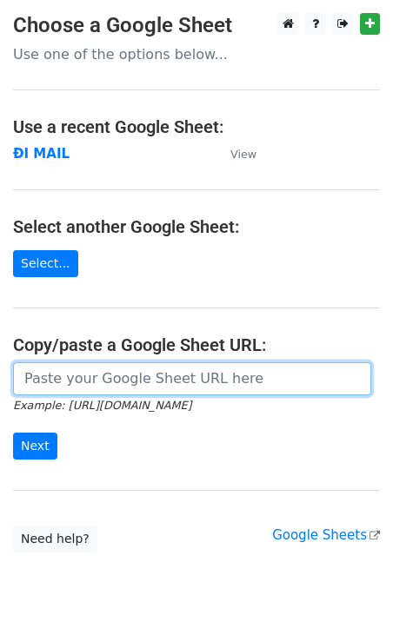
click at [75, 375] on input "url" at bounding box center [192, 378] width 358 height 33
paste input "https://docs.google.com/spreadsheets/d/1YYLNkHlgPwQ_so1IUFiyX9_9Xi2IYHJXRDcH4oE…"
type input "https://docs.google.com/spreadsheets/d/1YYLNkHlgPwQ_so1IUFiyX9_9Xi2IYHJXRDcH4oE…"
click at [13, 433] on input "Next" at bounding box center [35, 446] width 44 height 27
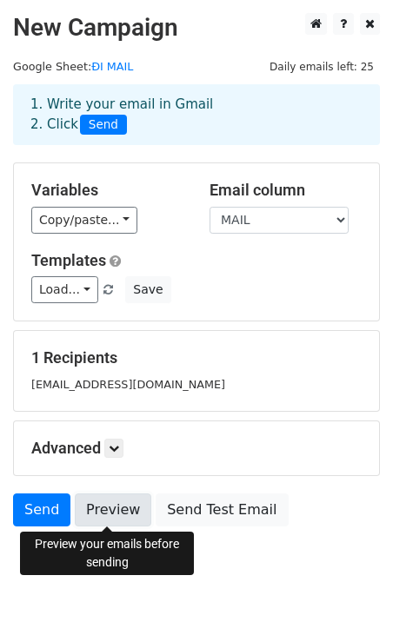
click at [106, 504] on link "Preview" at bounding box center [113, 509] width 76 height 33
click at [116, 521] on link "Preview" at bounding box center [113, 509] width 76 height 33
click at [154, 595] on body "New Campaign Daily emails left: 25 Google Sheet: ĐI MAIL 1. Write your email in…" at bounding box center [196, 308] width 393 height 591
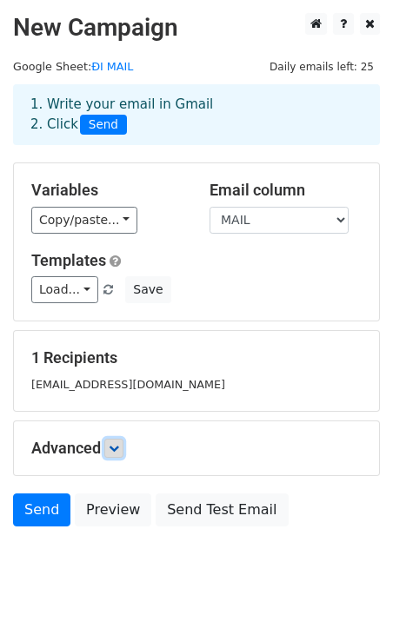
click at [113, 450] on icon at bounding box center [114, 448] width 10 height 10
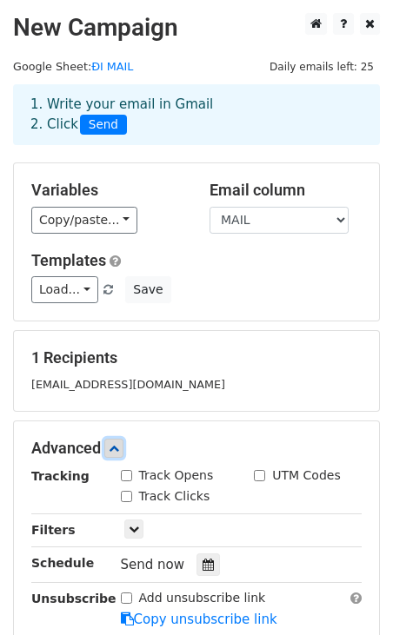
click at [116, 442] on link at bounding box center [113, 448] width 19 height 19
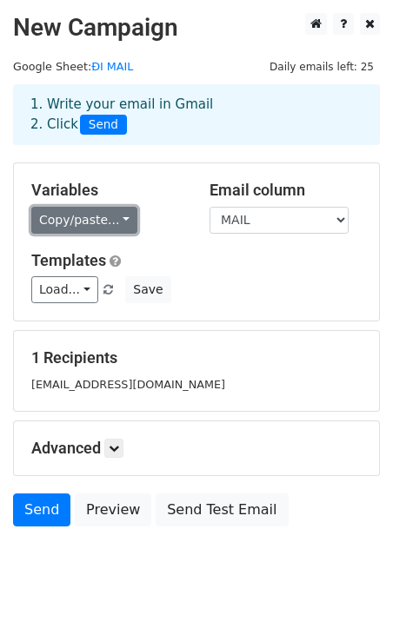
click at [96, 226] on link "Copy/paste..." at bounding box center [84, 220] width 106 height 27
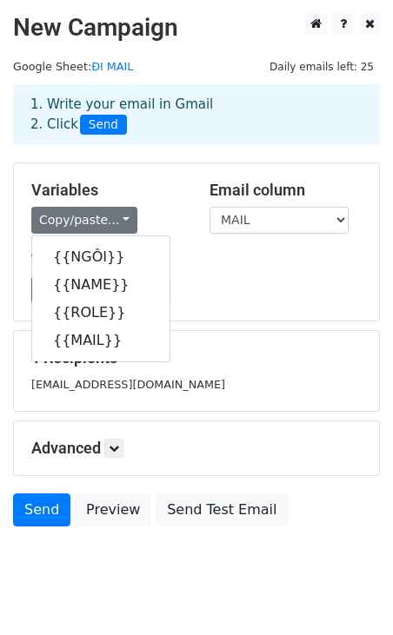
click at [260, 287] on div "Load... No templates saved Save" at bounding box center [196, 289] width 356 height 27
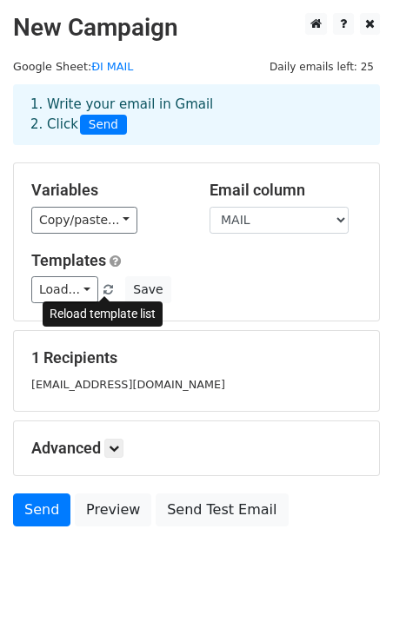
click at [103, 289] on span at bounding box center [108, 290] width 10 height 11
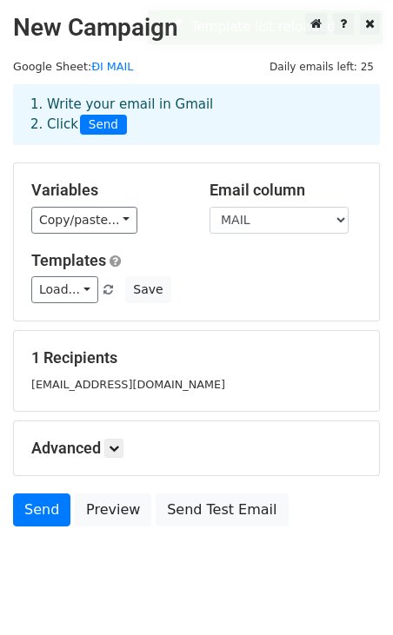
click at [115, 458] on div "Advanced Tracking Track Opens UTM Codes Track Clicks Filters Only include sprea…" at bounding box center [196, 448] width 365 height 54
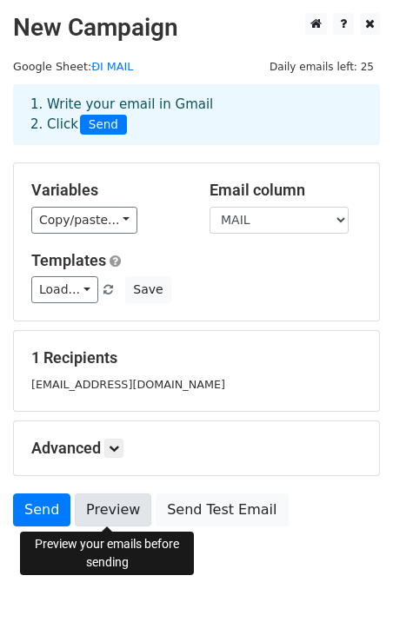
click at [104, 509] on link "Preview" at bounding box center [113, 509] width 76 height 33
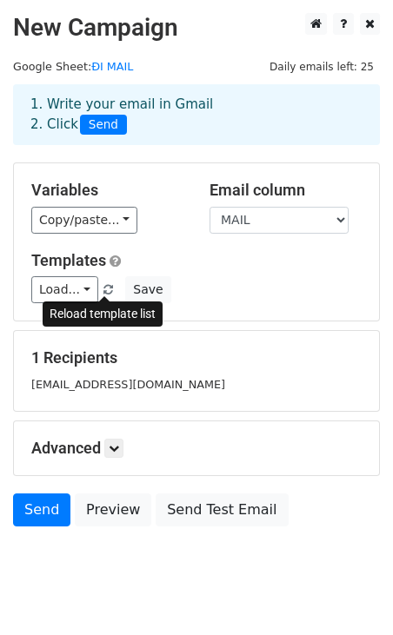
click at [105, 293] on span at bounding box center [108, 290] width 10 height 11
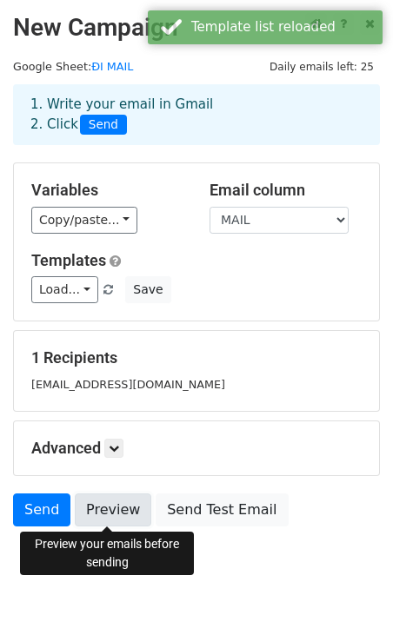
click at [122, 519] on link "Preview" at bounding box center [113, 509] width 76 height 33
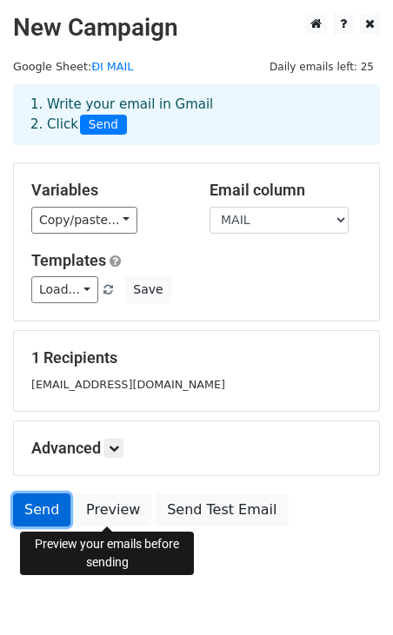
click at [28, 512] on link "Send" at bounding box center [41, 509] width 57 height 33
